Goal: Complete application form

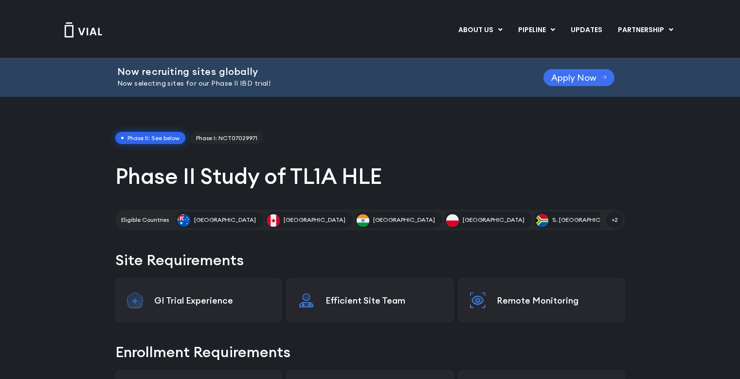
click at [562, 75] on span "Apply Now" at bounding box center [574, 77] width 45 height 7
drag, startPoint x: 603, startPoint y: 75, endPoint x: 607, endPoint y: 69, distance: 7.0
click at [603, 75] on icon at bounding box center [604, 77] width 5 height 6
click at [594, 81] on span "Apply Now" at bounding box center [574, 77] width 45 height 7
click at [558, 80] on span "Apply Now" at bounding box center [574, 77] width 45 height 7
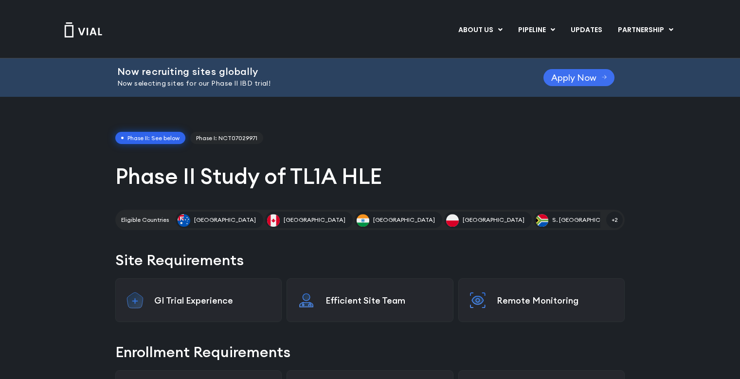
click at [585, 77] on span "Apply Now" at bounding box center [574, 77] width 45 height 7
click at [590, 77] on span "Apply Now" at bounding box center [574, 77] width 45 height 7
click at [562, 75] on span "Apply Now" at bounding box center [574, 77] width 45 height 7
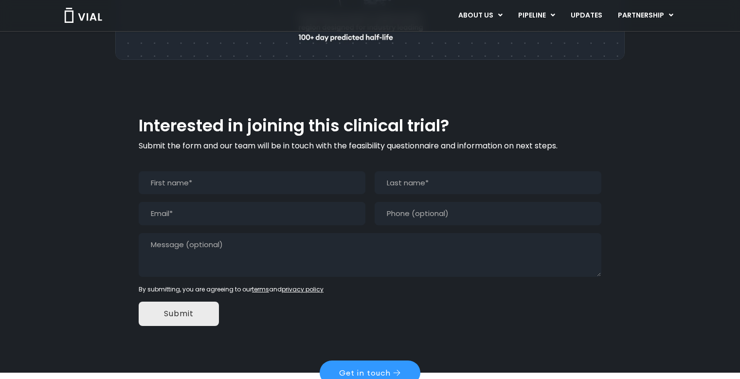
scroll to position [927, 0]
